Goal: Information Seeking & Learning: Learn about a topic

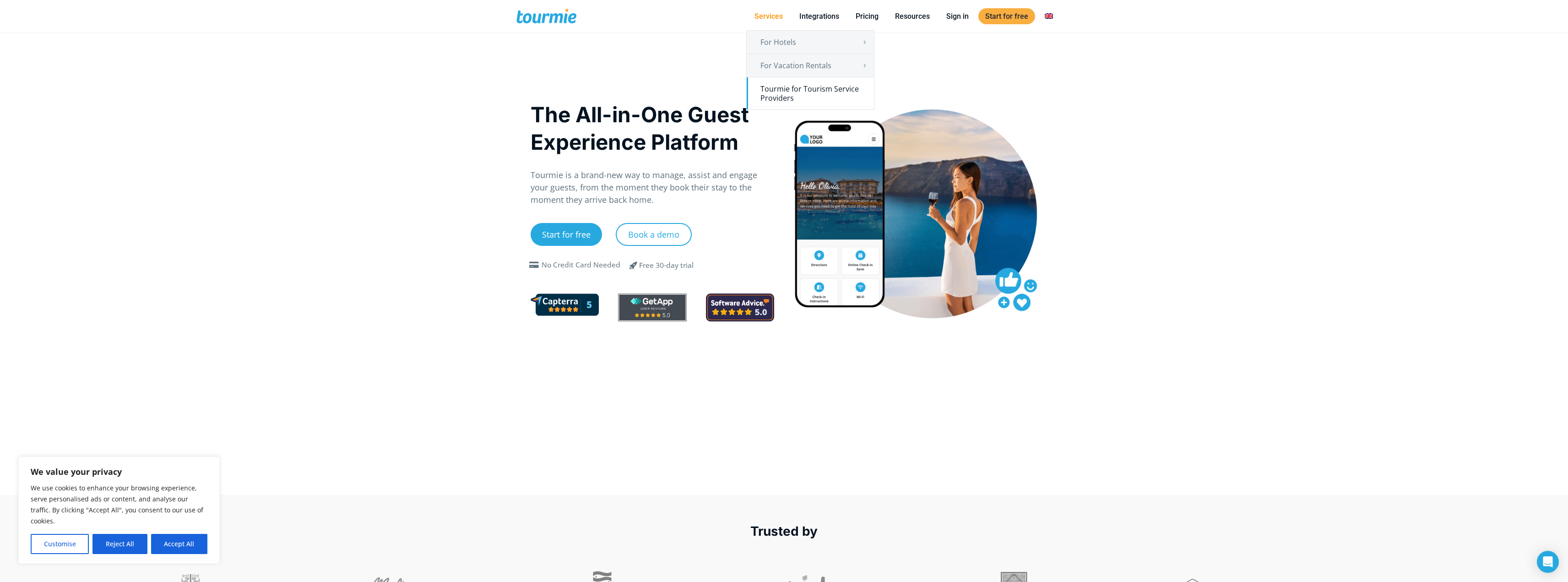
scroll to position [45, 0]
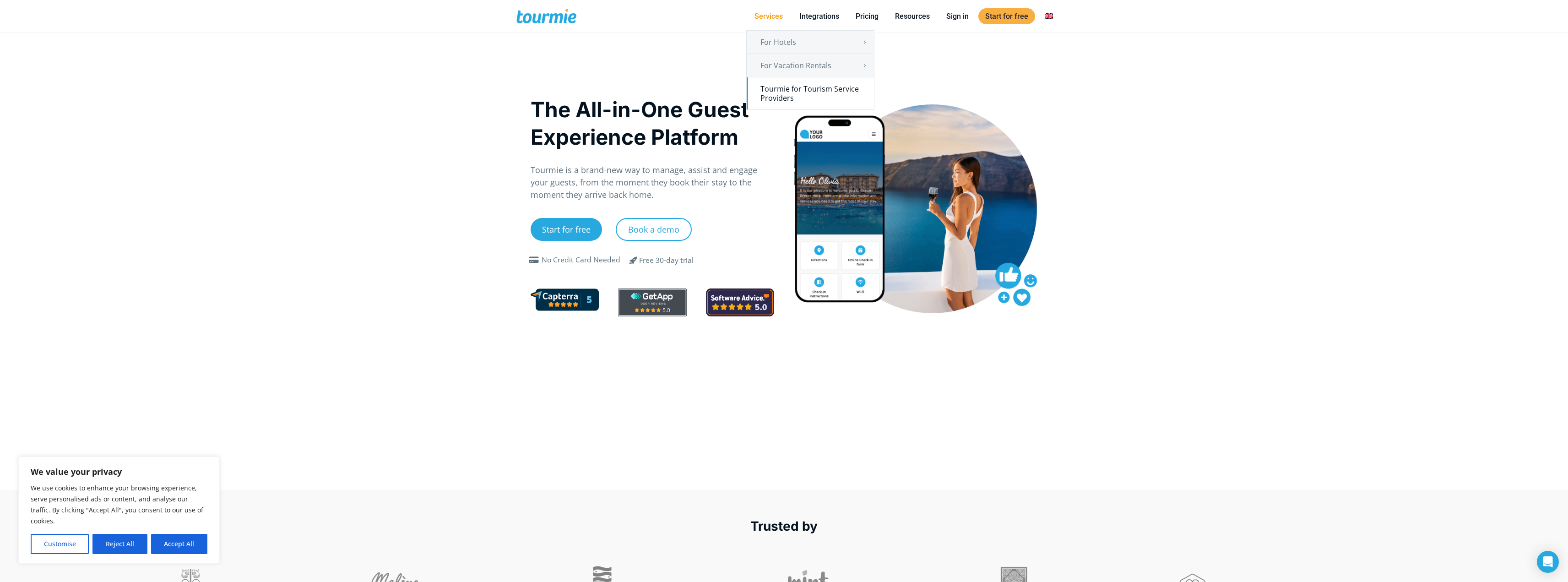
click at [819, 97] on link "Tourmie for Tourism Service Providers" at bounding box center [810, 93] width 128 height 32
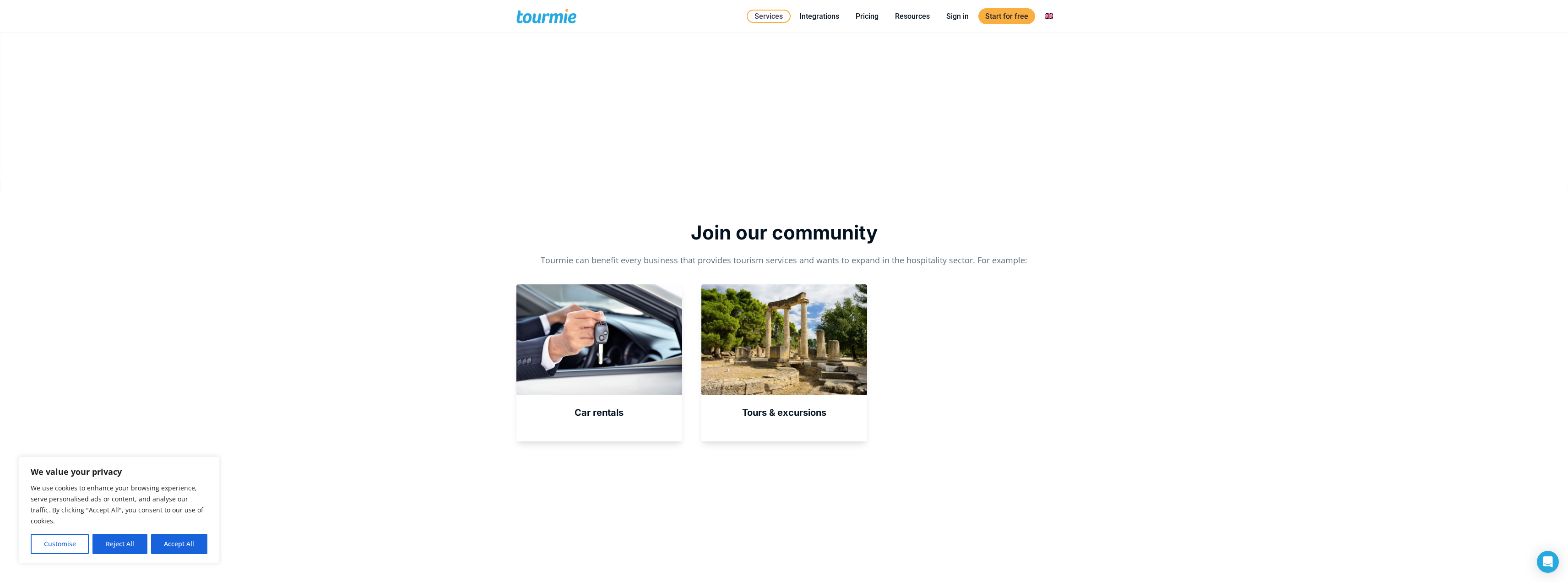
scroll to position [387, 0]
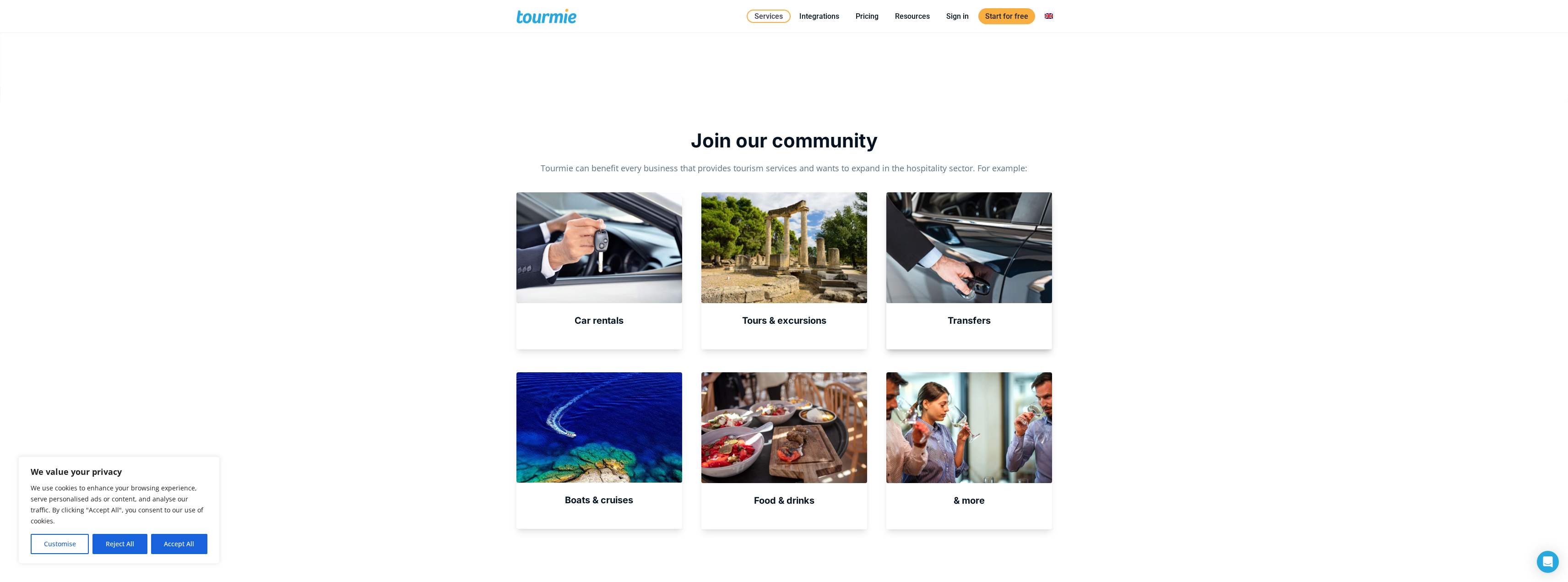
click at [1009, 273] on div at bounding box center [969, 247] width 165 height 111
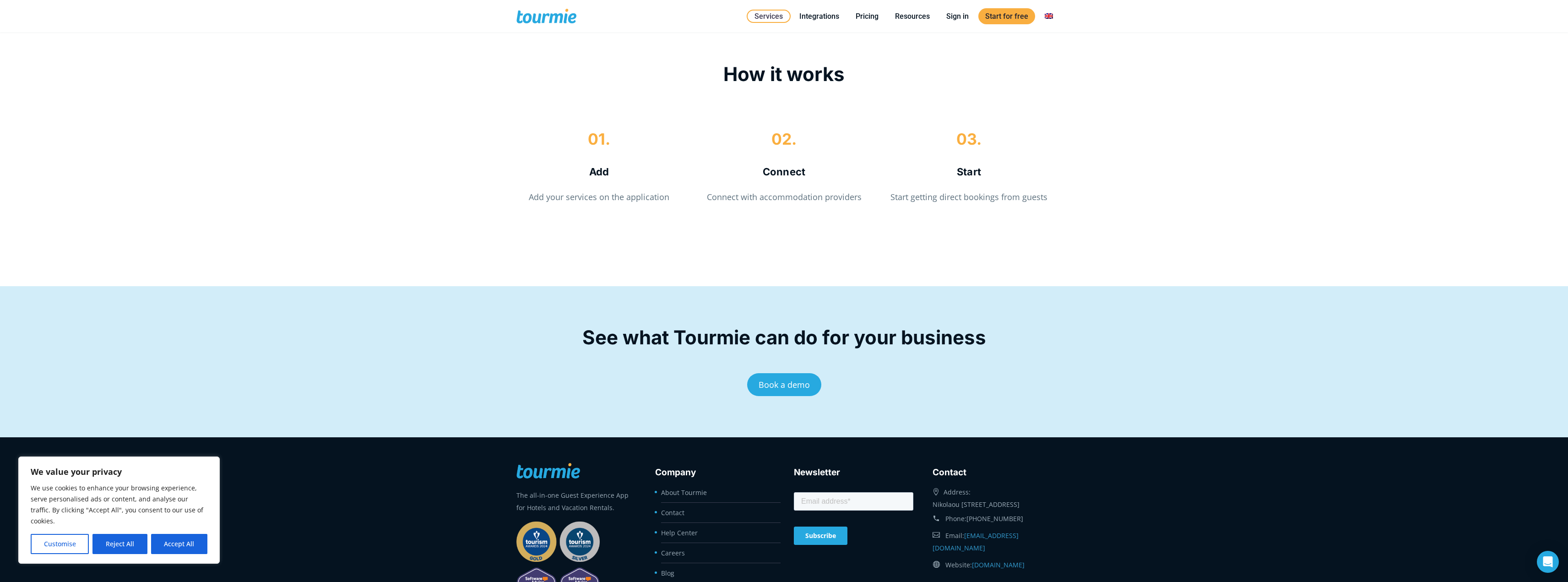
scroll to position [2113, 0]
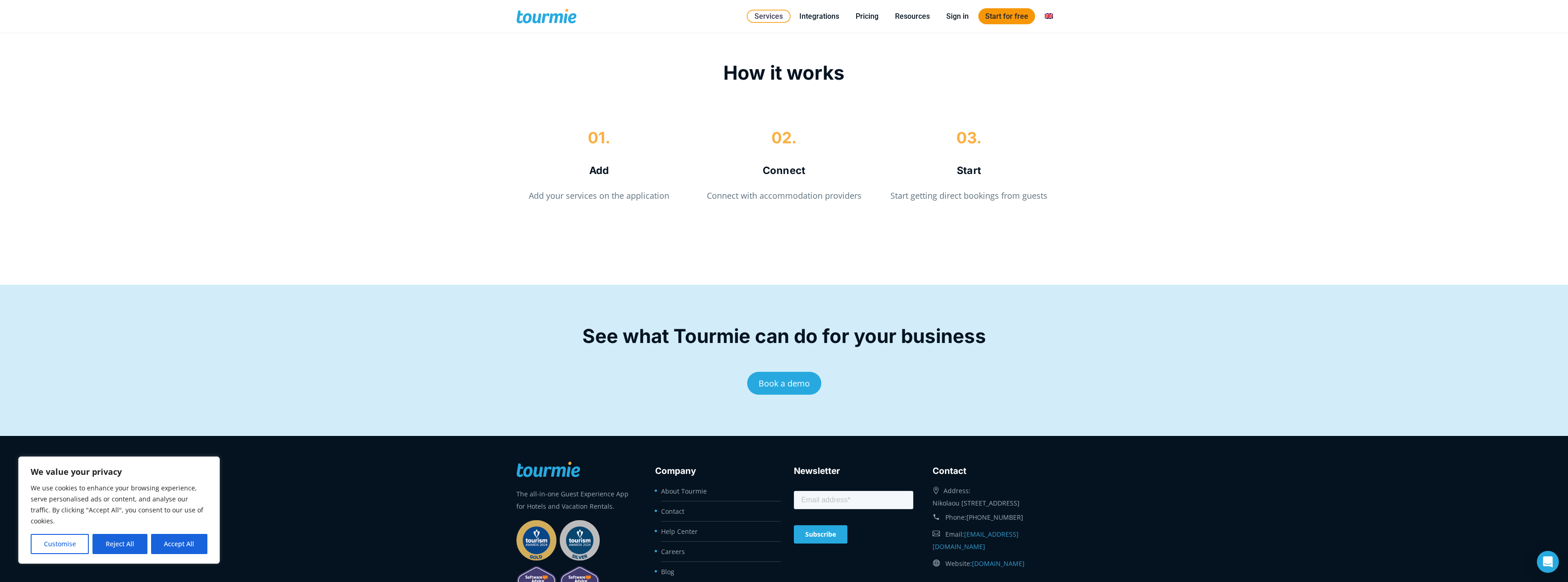
click at [999, 16] on link "Start for free" at bounding box center [1006, 16] width 57 height 16
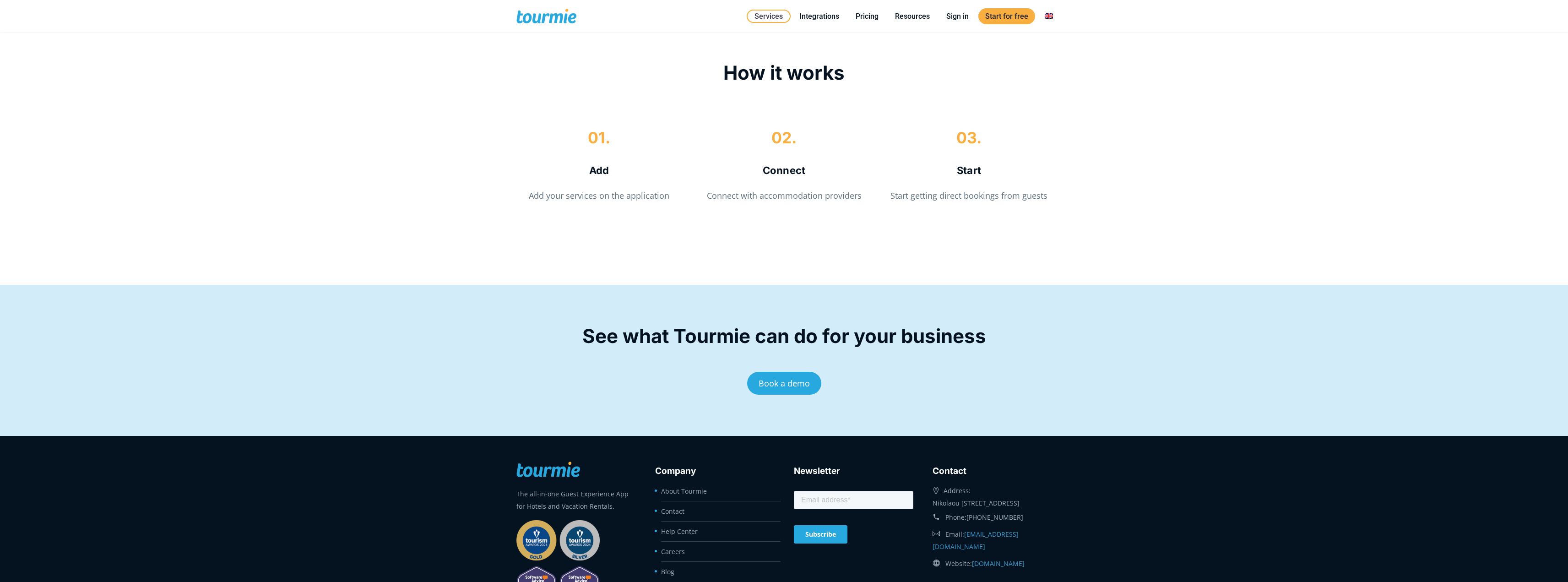
click at [778, 383] on link "Book a demo" at bounding box center [784, 383] width 74 height 23
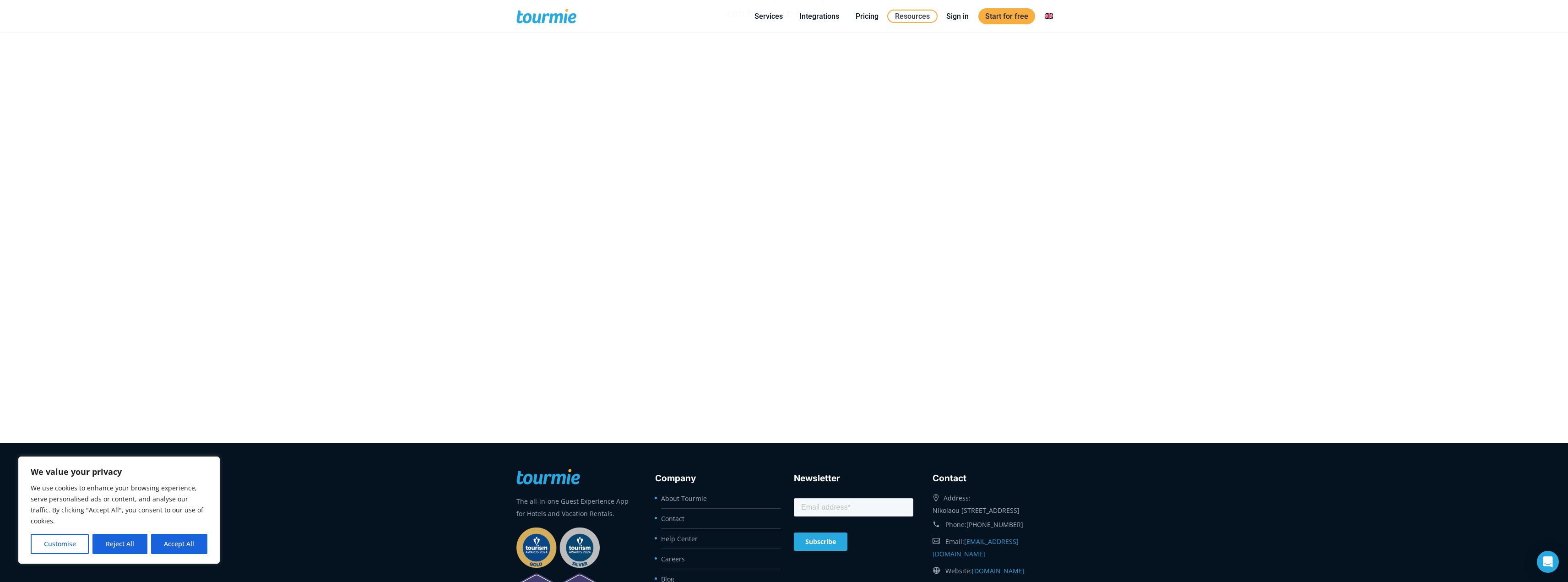
scroll to position [243, 0]
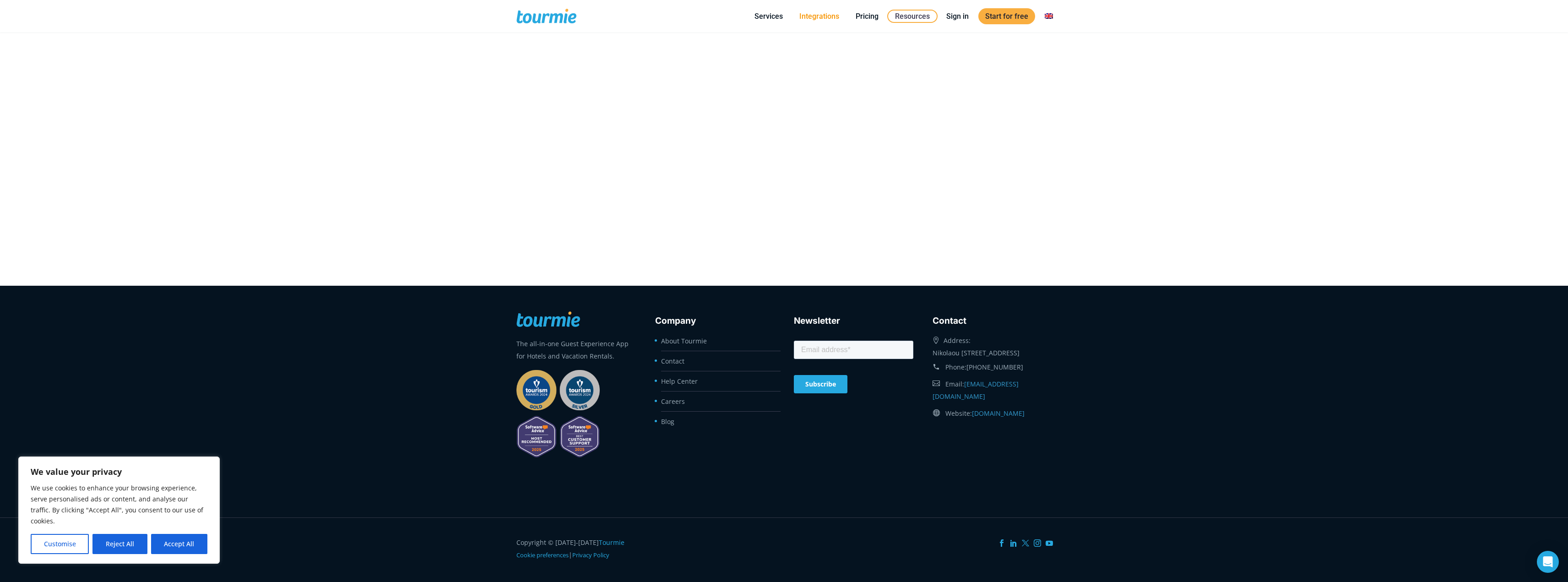
click at [819, 12] on link "Integrations" at bounding box center [819, 16] width 54 height 12
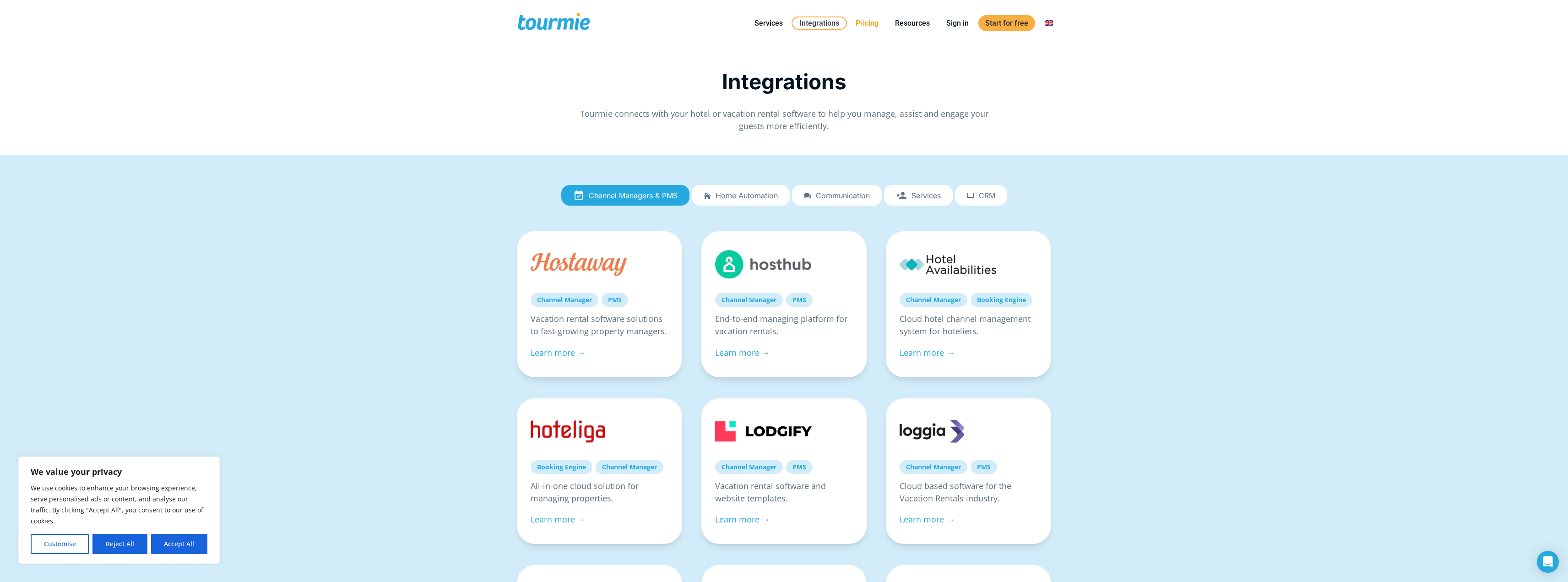
click at [872, 24] on link "Pricing" at bounding box center [867, 23] width 37 height 12
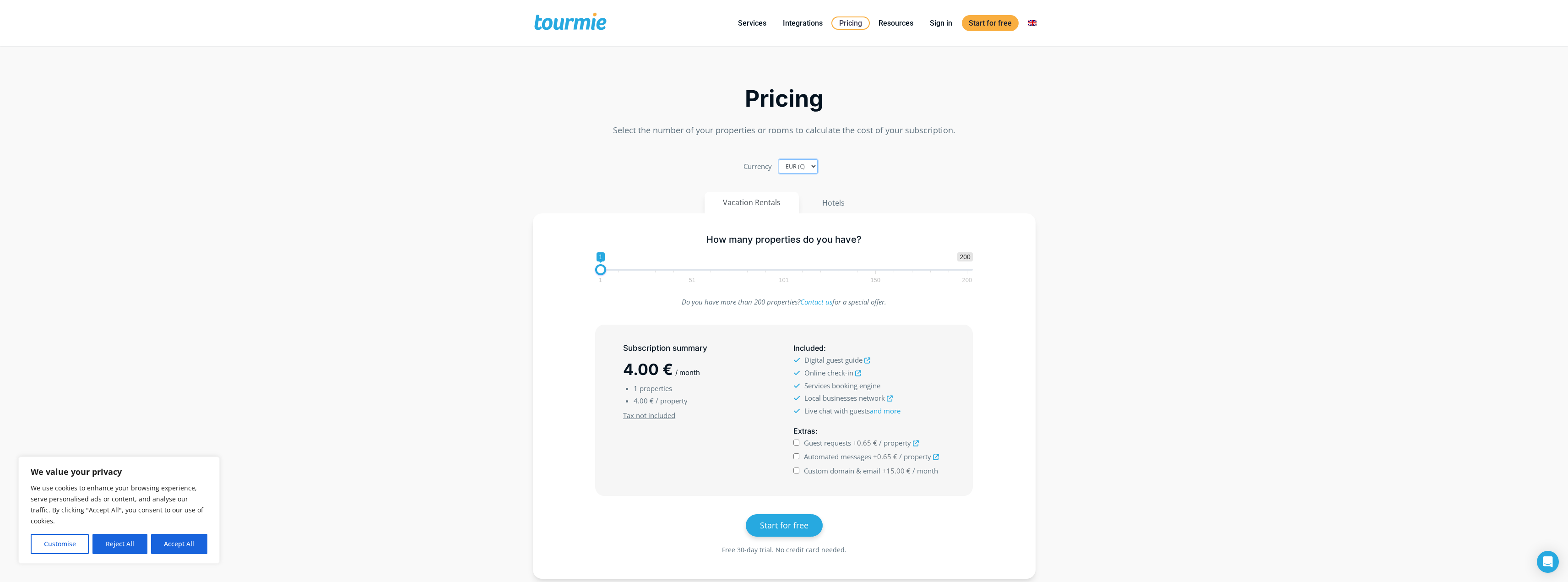
click at [793, 167] on select "EUR (€) USD ($) GBP (£)" at bounding box center [798, 166] width 39 height 14
select select "USD"
click at [779, 159] on select "EUR (€) USD ($) GBP (£)" at bounding box center [798, 166] width 39 height 14
click at [833, 203] on button "Hotels" at bounding box center [834, 203] width 60 height 22
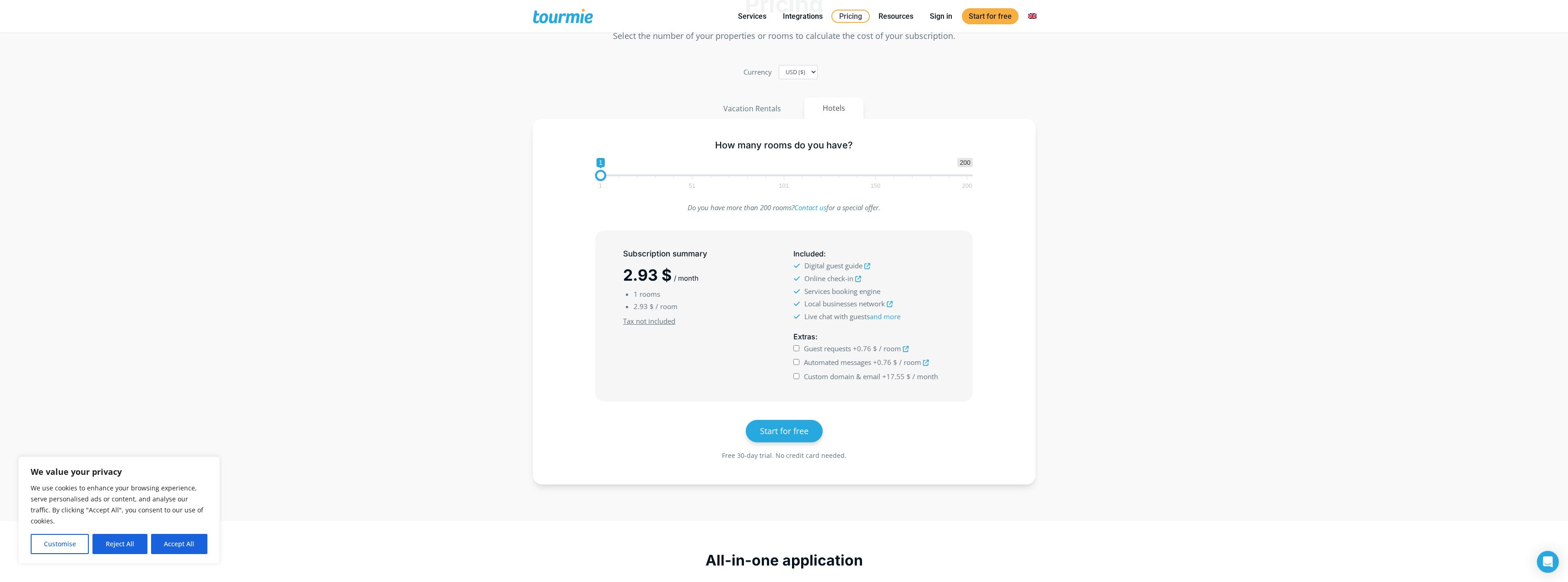
scroll to position [19, 0]
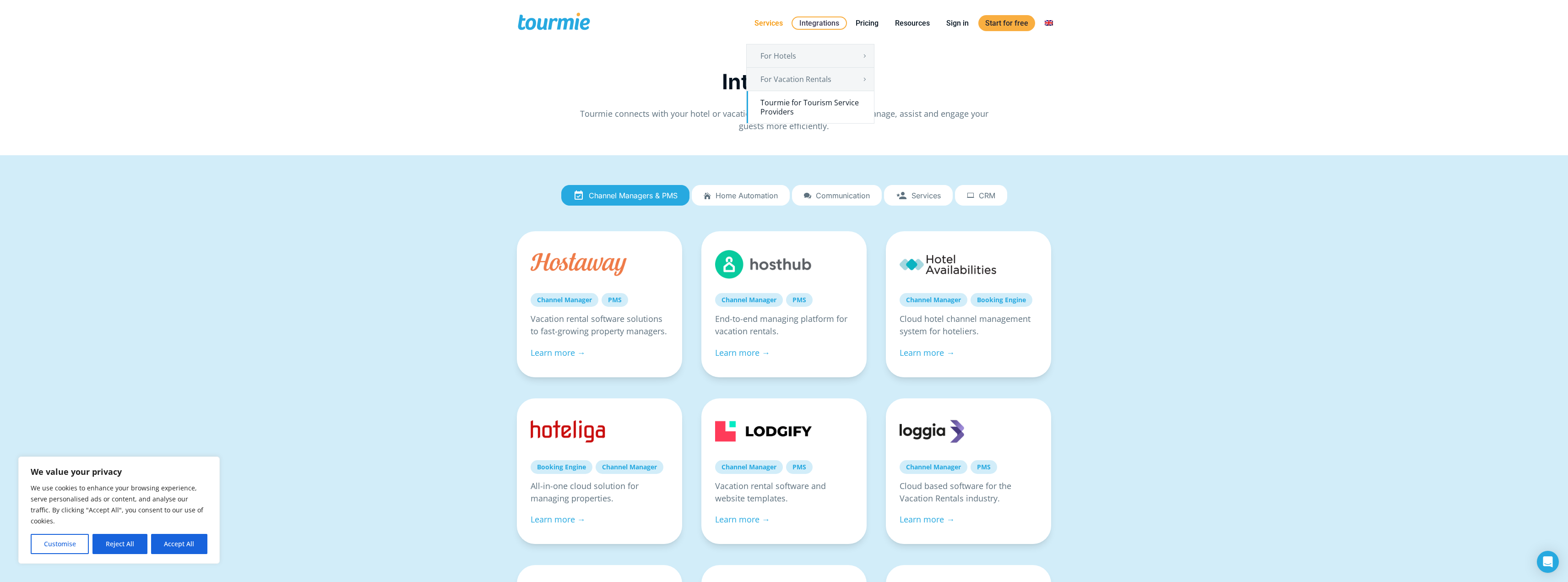
click at [813, 106] on link "Tourmie for Tourism Service Providers" at bounding box center [810, 106] width 128 height 32
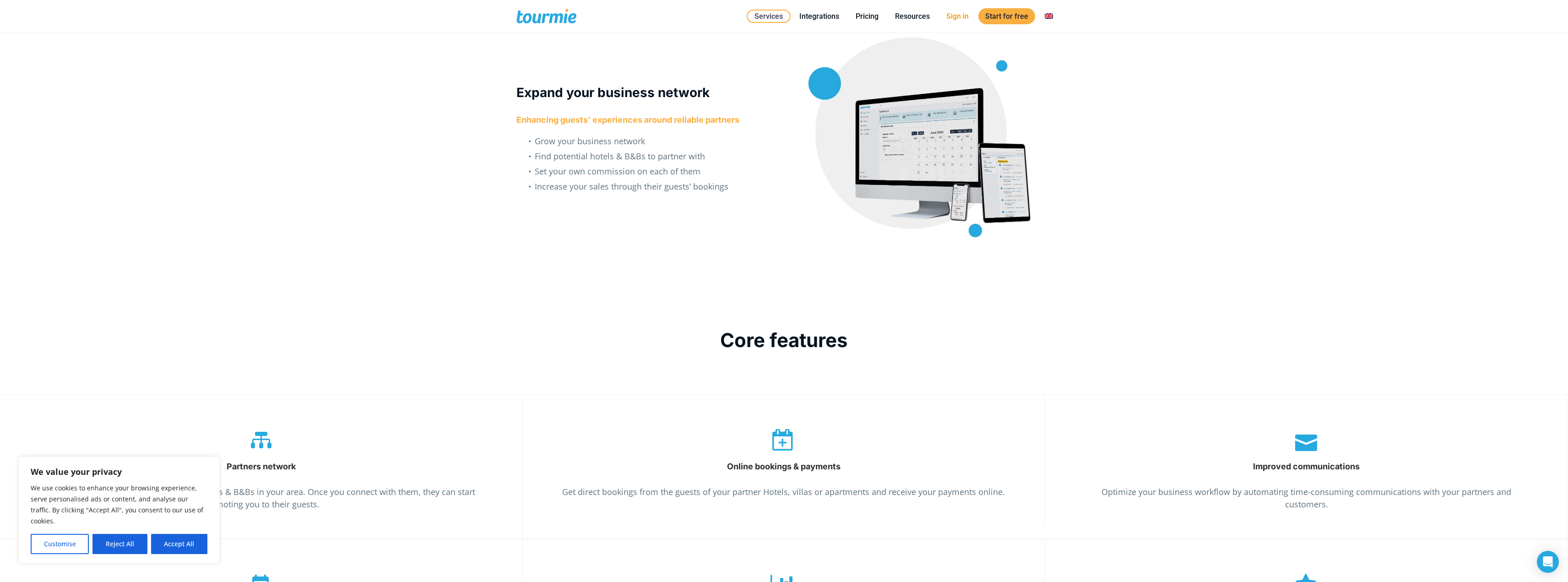
scroll to position [1408, 0]
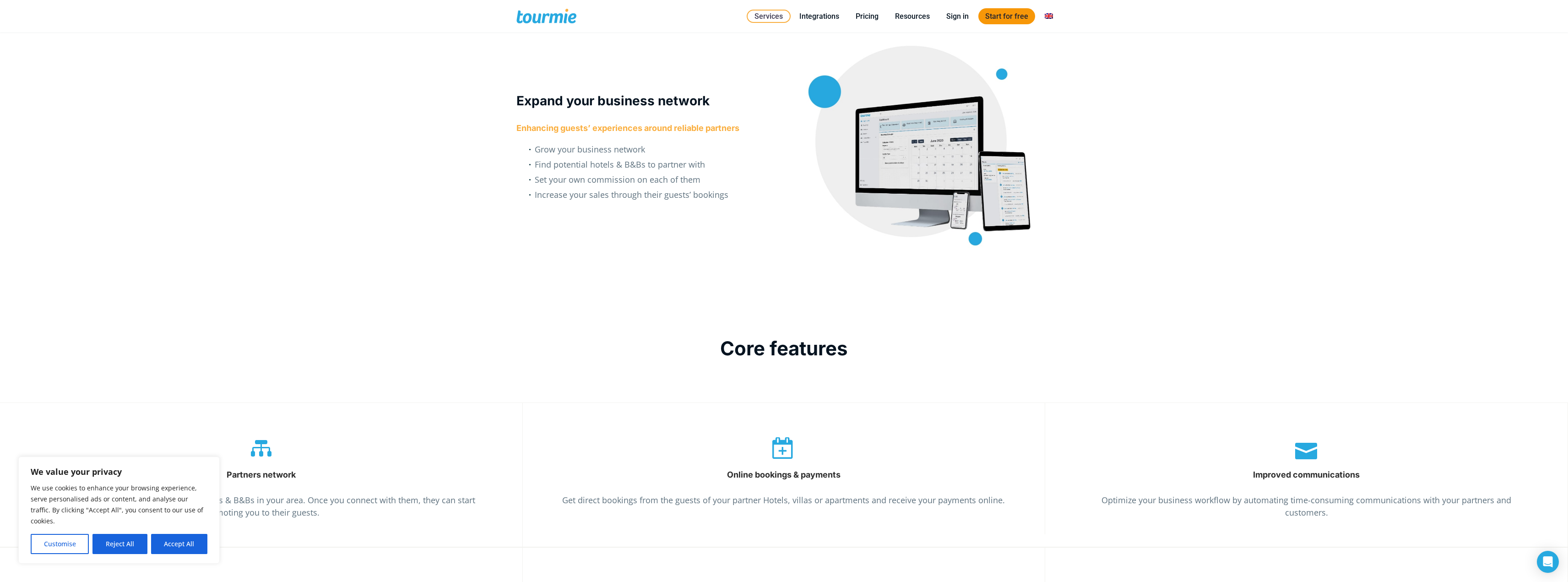
click at [994, 14] on link "Start for free" at bounding box center [1006, 16] width 57 height 16
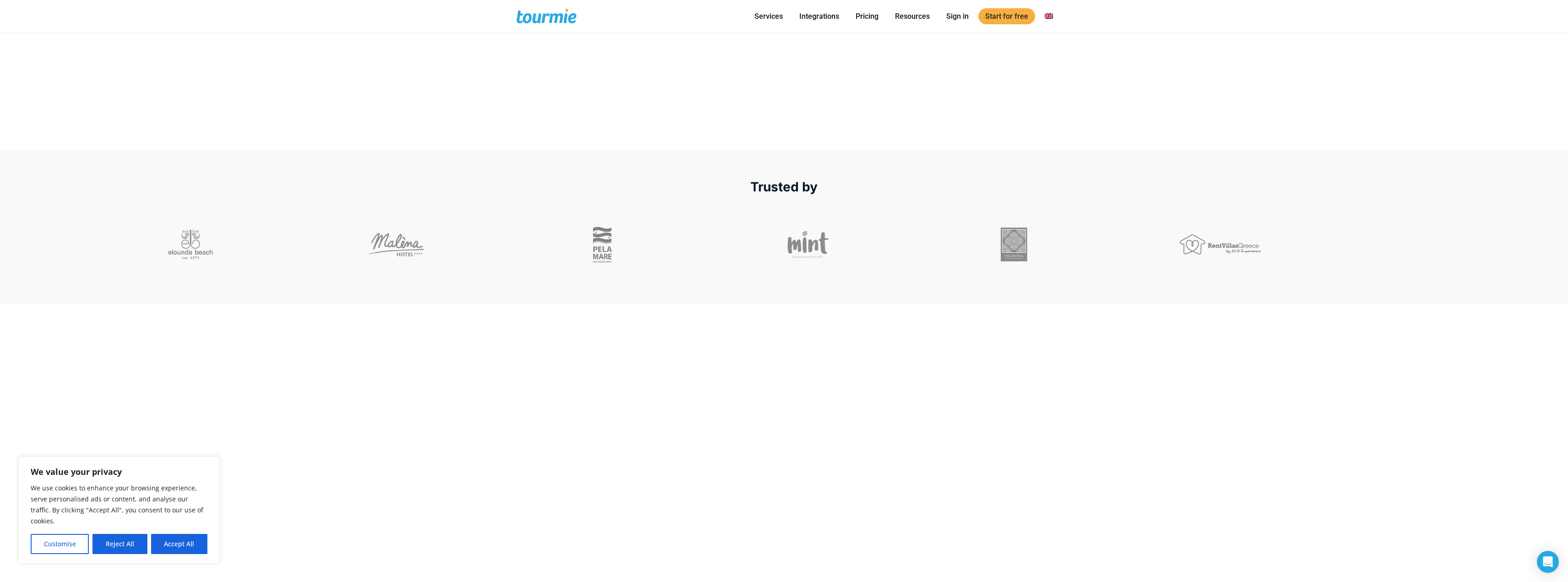
scroll to position [421, 0]
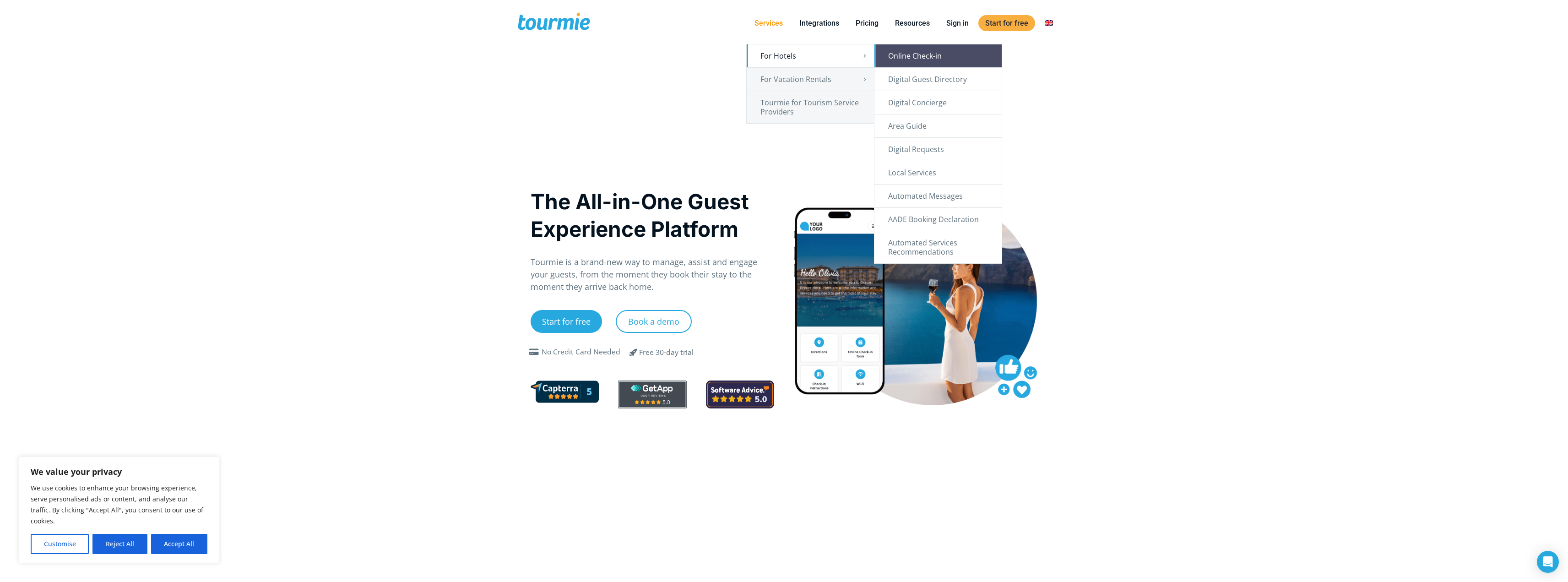
click at [934, 56] on link "Online Check-in" at bounding box center [938, 56] width 128 height 23
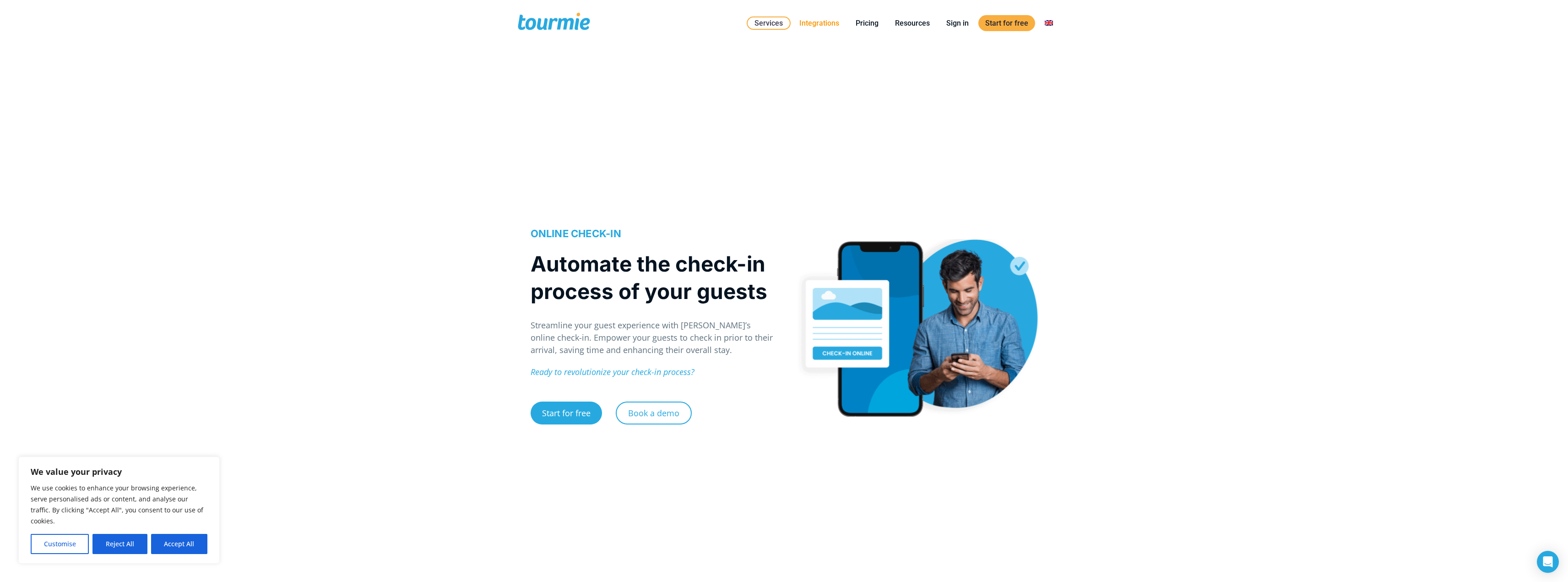
click at [826, 23] on link "Integrations" at bounding box center [819, 23] width 54 height 12
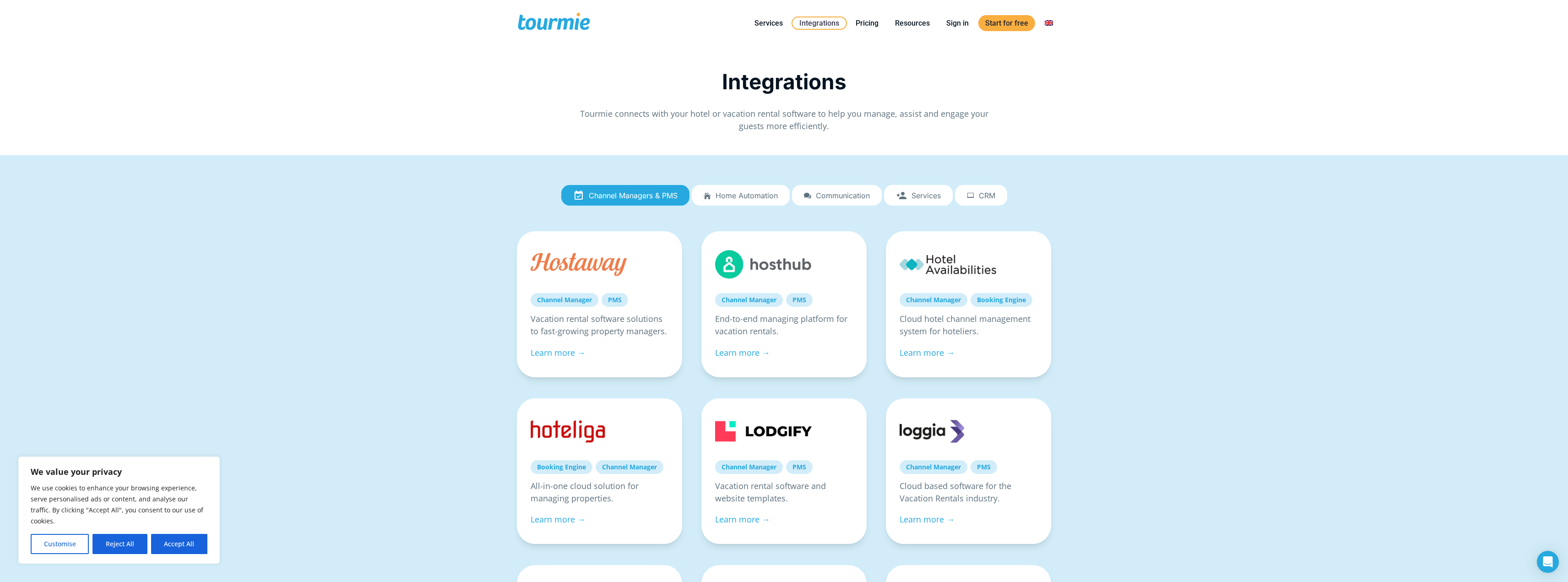
click at [930, 191] on span "Services" at bounding box center [926, 195] width 29 height 8
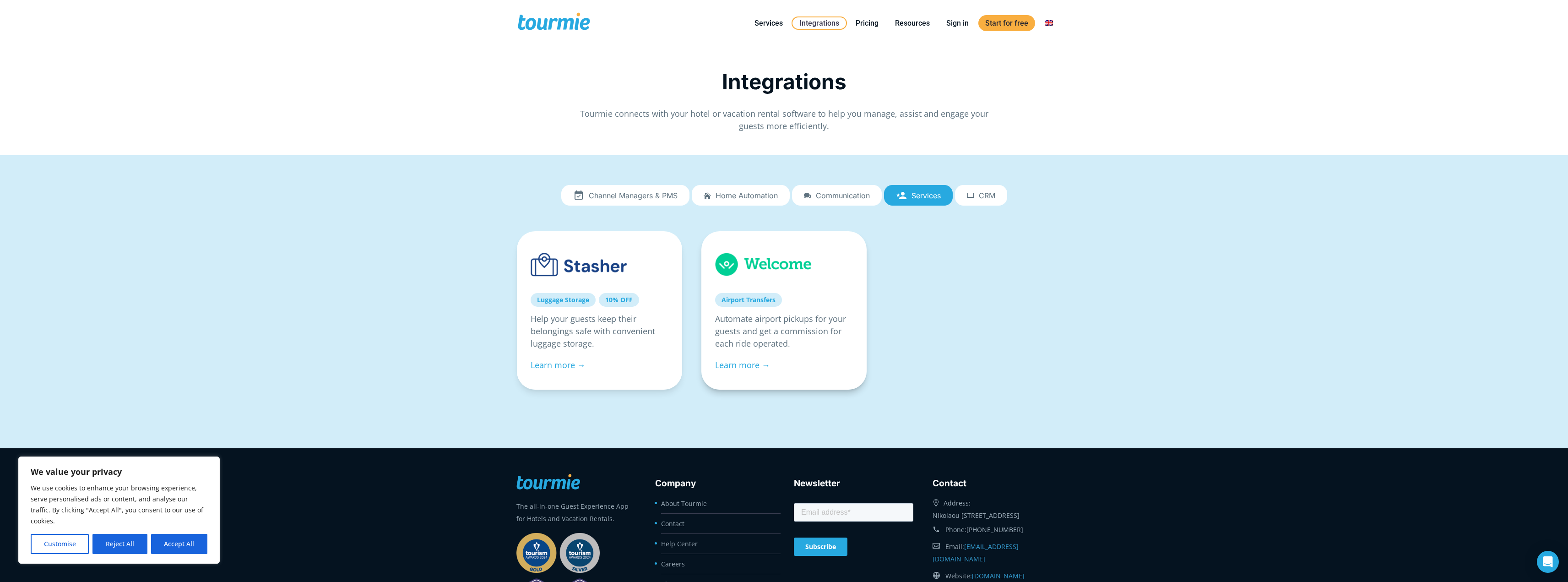
click at [783, 284] on link at bounding box center [763, 264] width 96 height 39
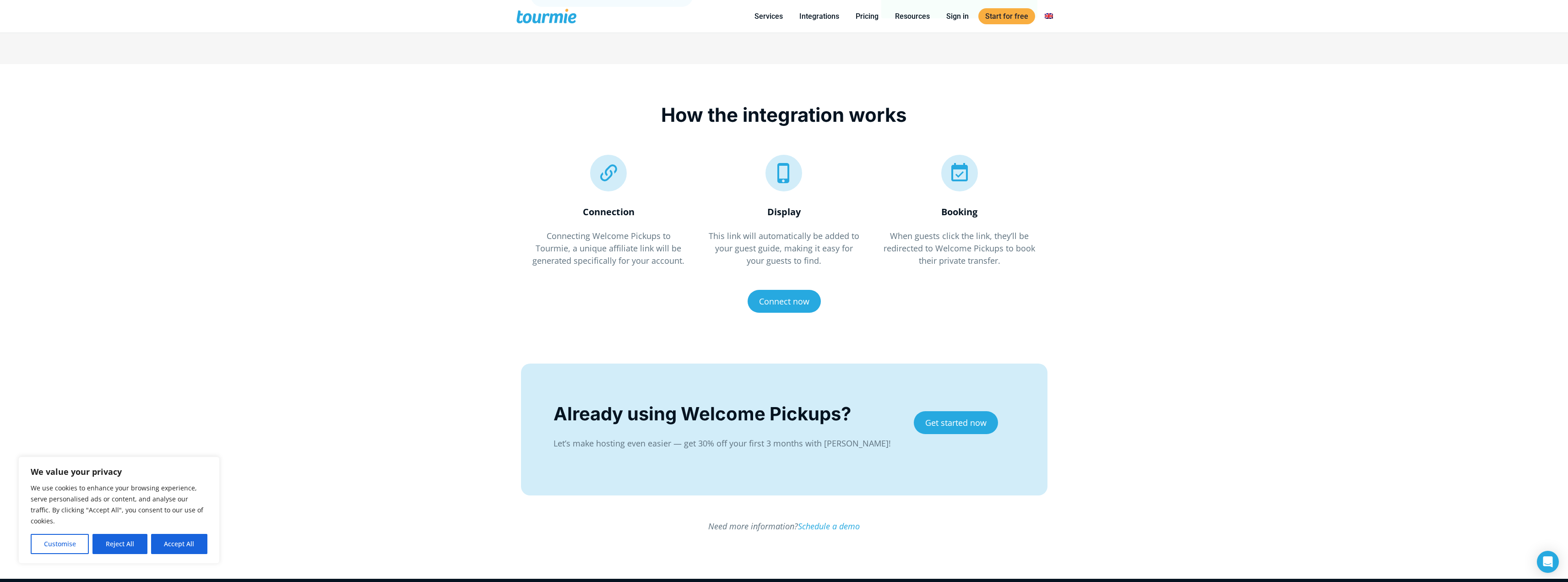
scroll to position [716, 0]
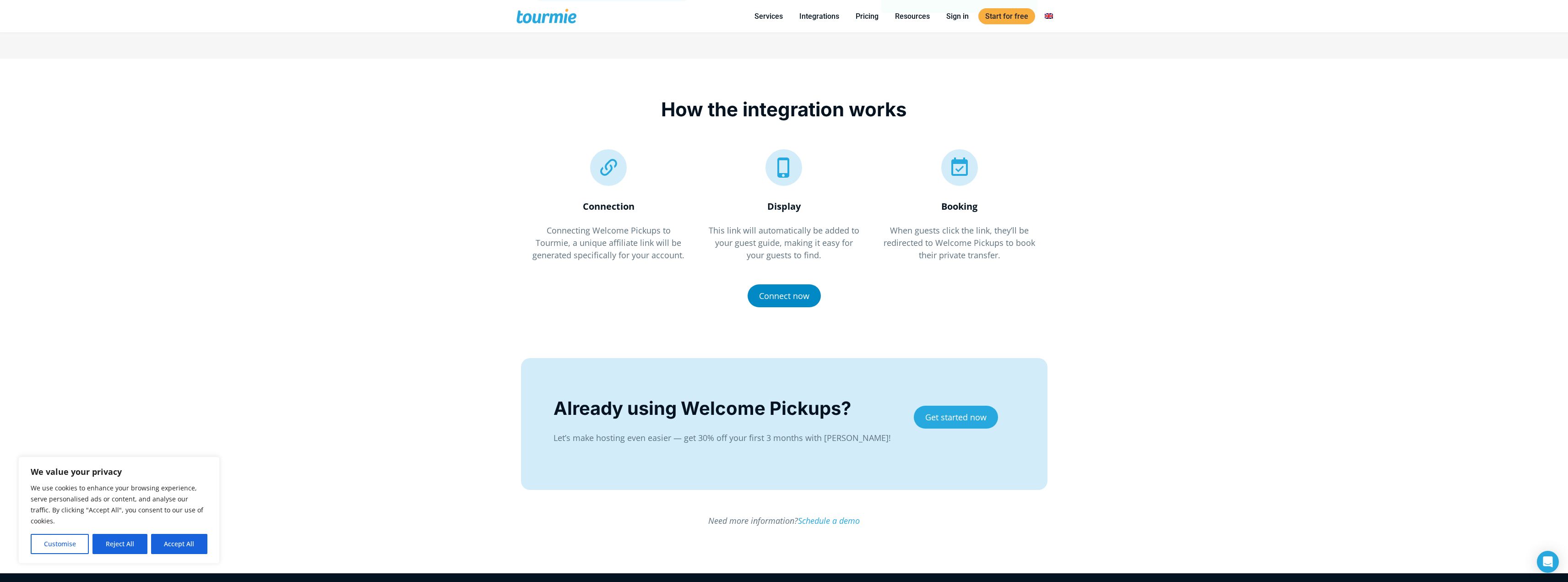
click at [802, 298] on link "Connect now" at bounding box center [784, 296] width 73 height 23
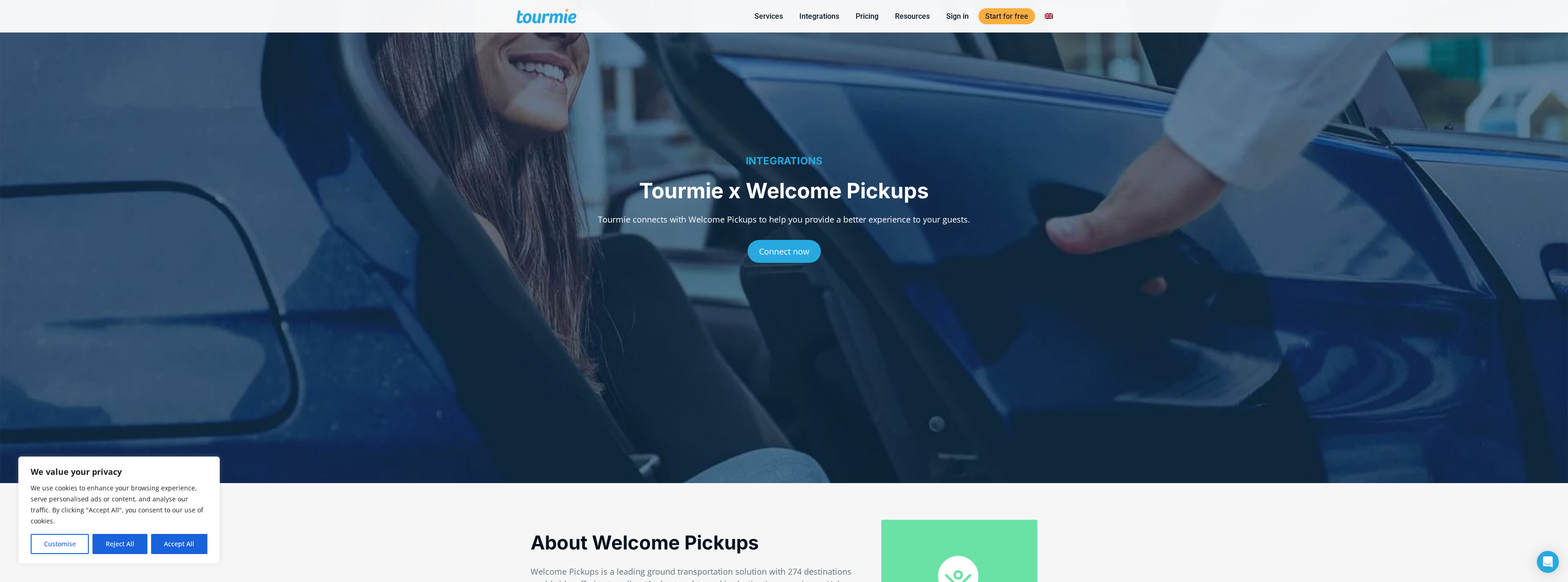
scroll to position [33, 0]
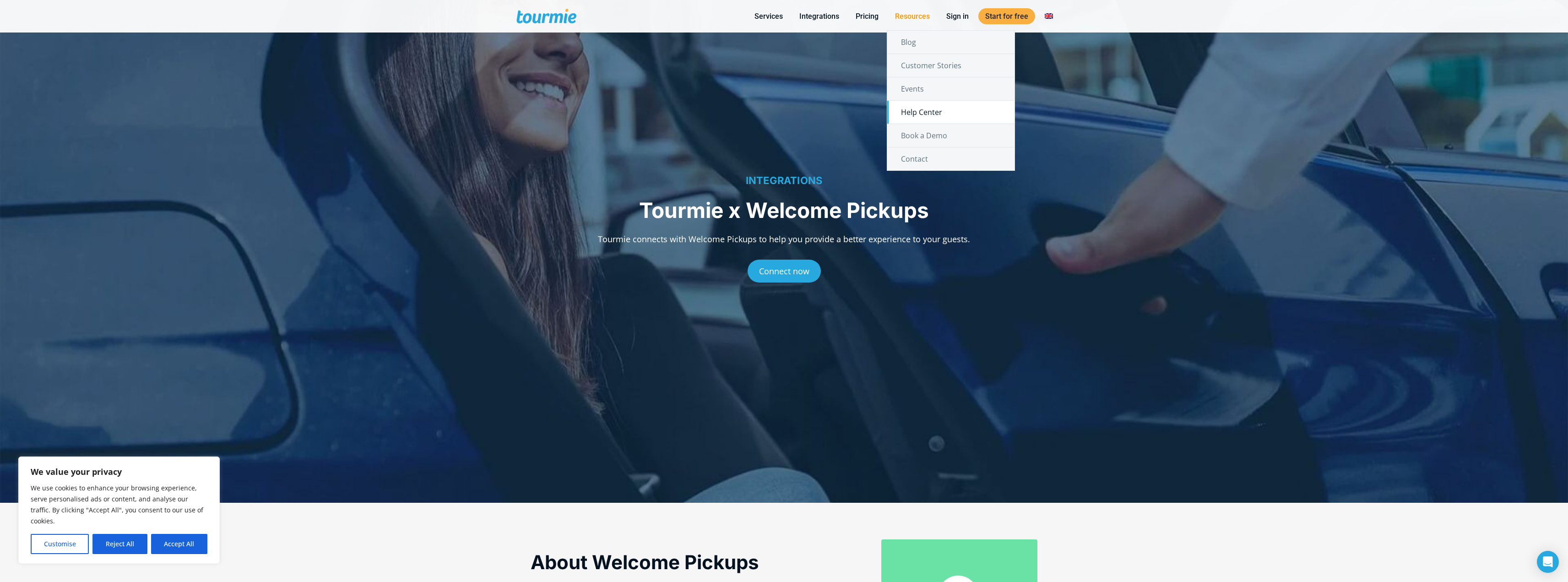
click at [932, 112] on link "Help Center" at bounding box center [951, 112] width 128 height 23
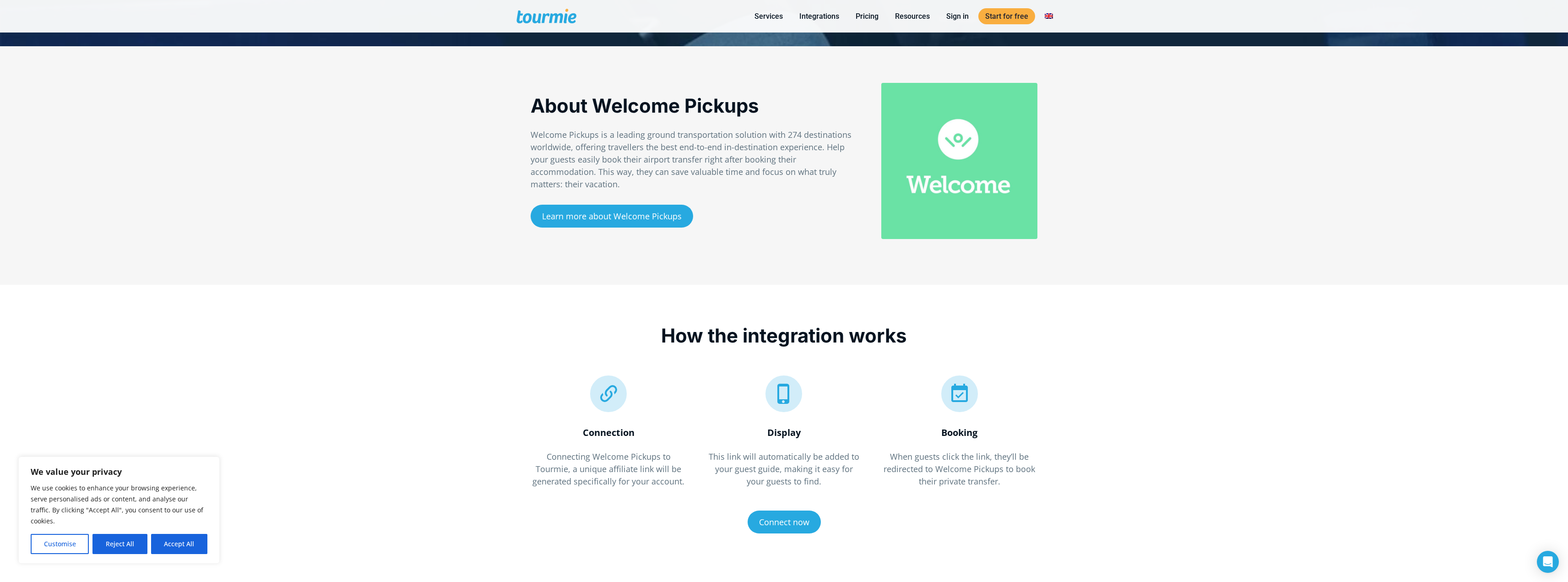
scroll to position [490, 0]
